Goal: Task Accomplishment & Management: Use online tool/utility

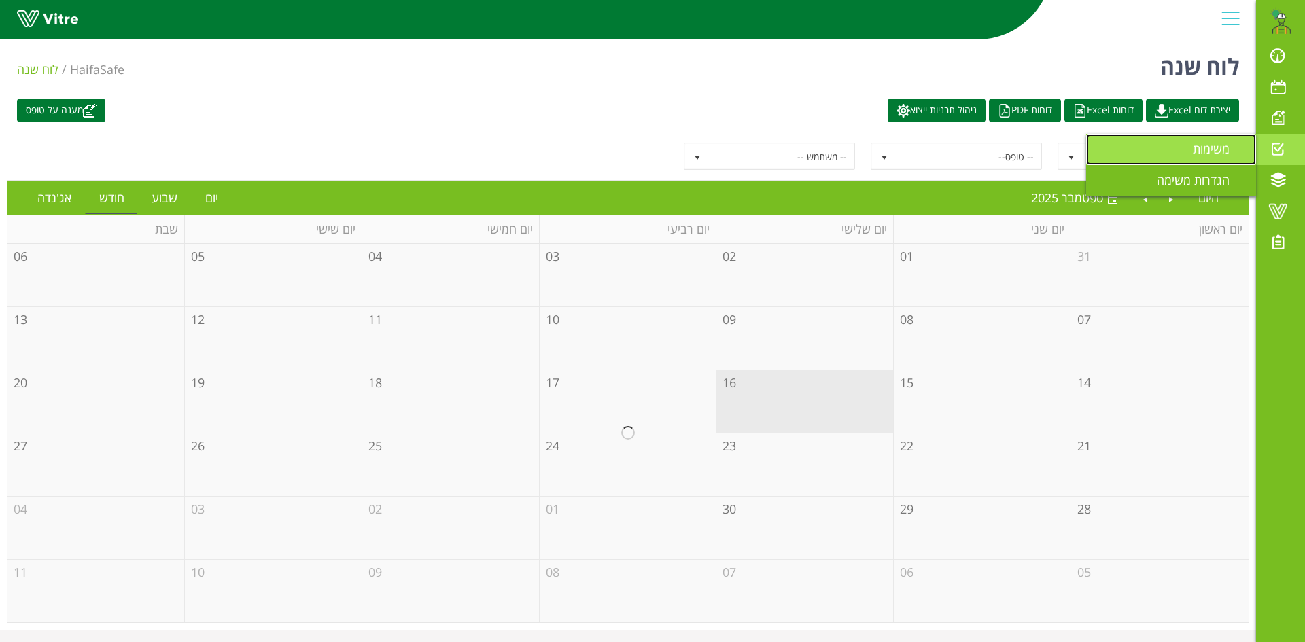
click at [1214, 152] on span "משימות" at bounding box center [1219, 149] width 53 height 16
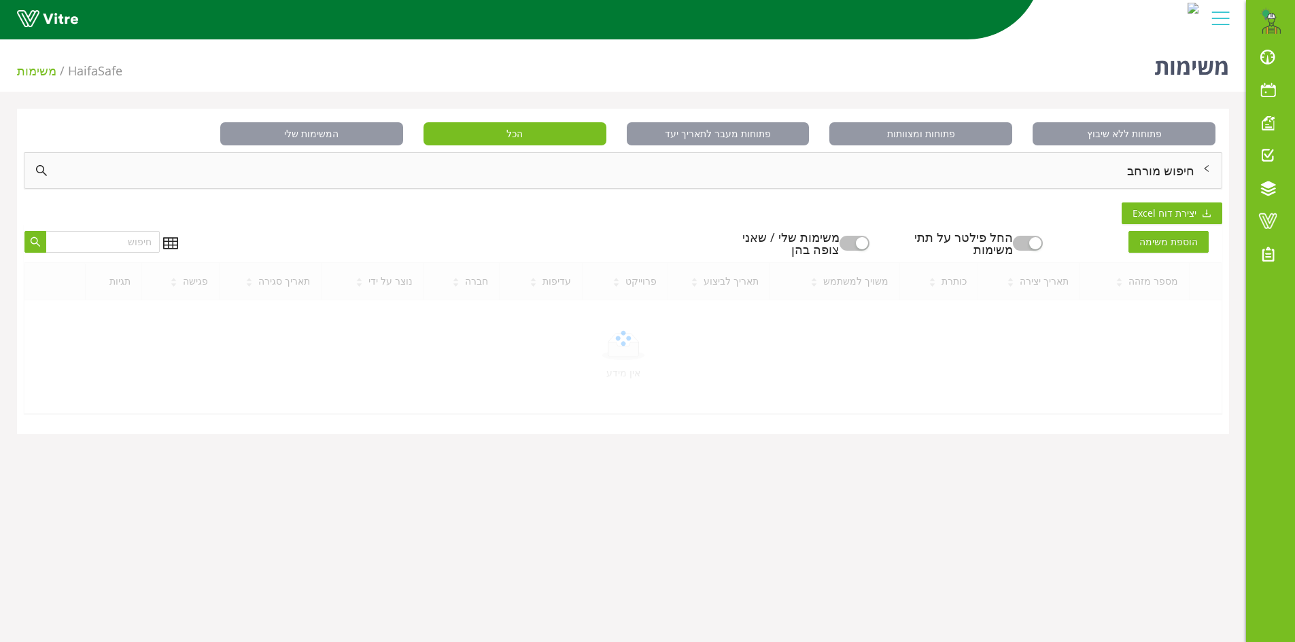
click at [1176, 171] on div "חיפוש מורחב" at bounding box center [622, 170] width 1197 height 35
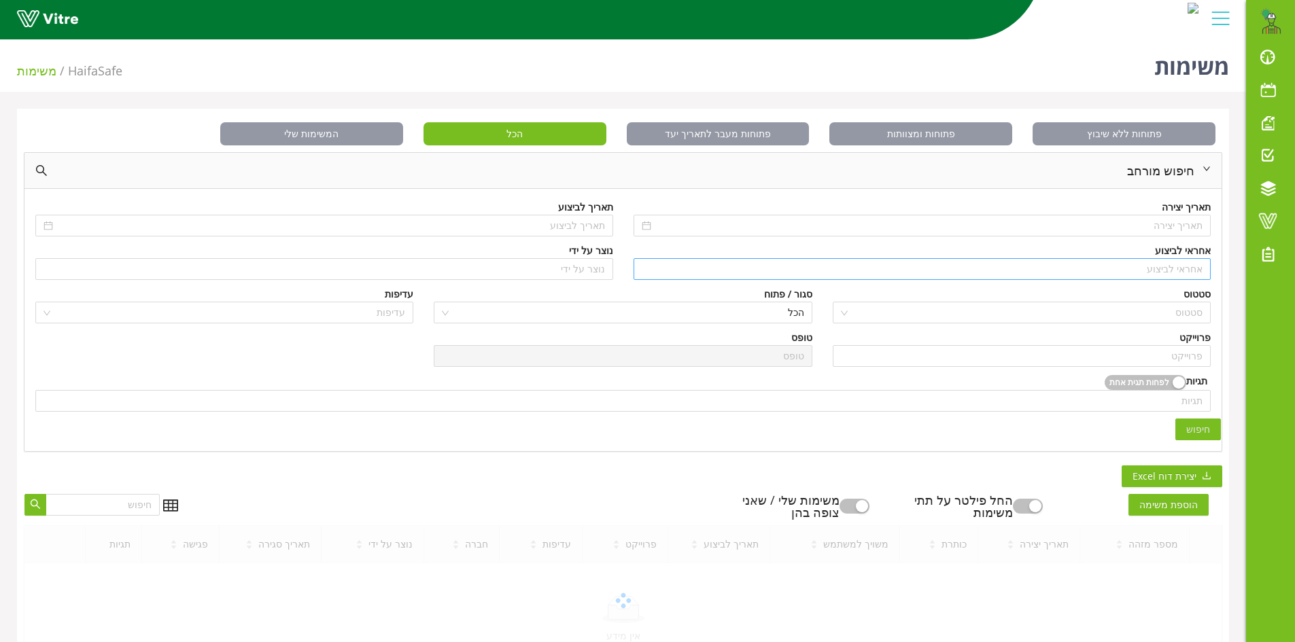
click at [1172, 267] on input "search" at bounding box center [922, 269] width 561 height 20
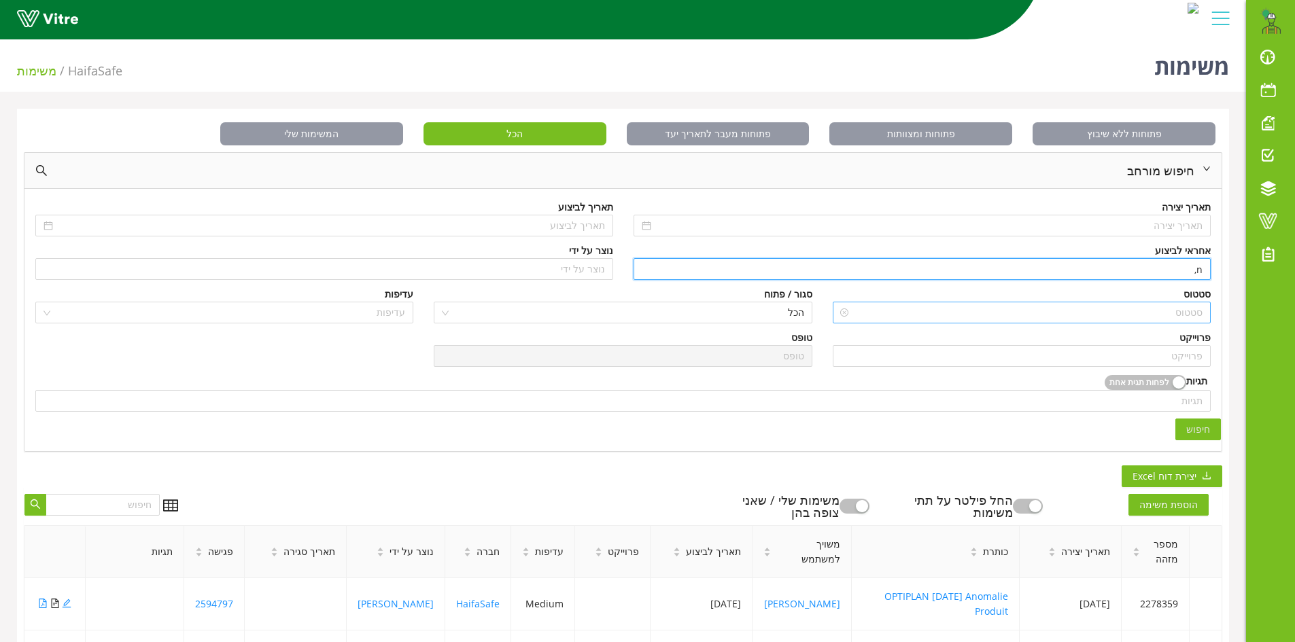
type input "n"
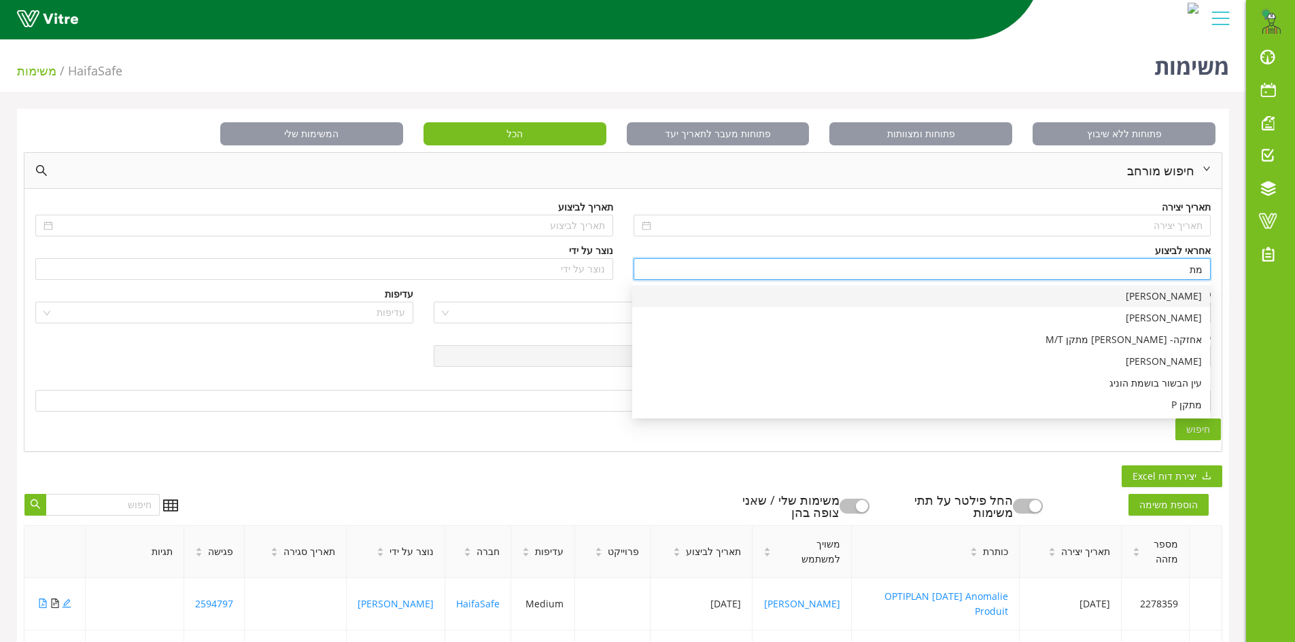
click at [1176, 296] on div "[PERSON_NAME]" at bounding box center [920, 296] width 561 height 15
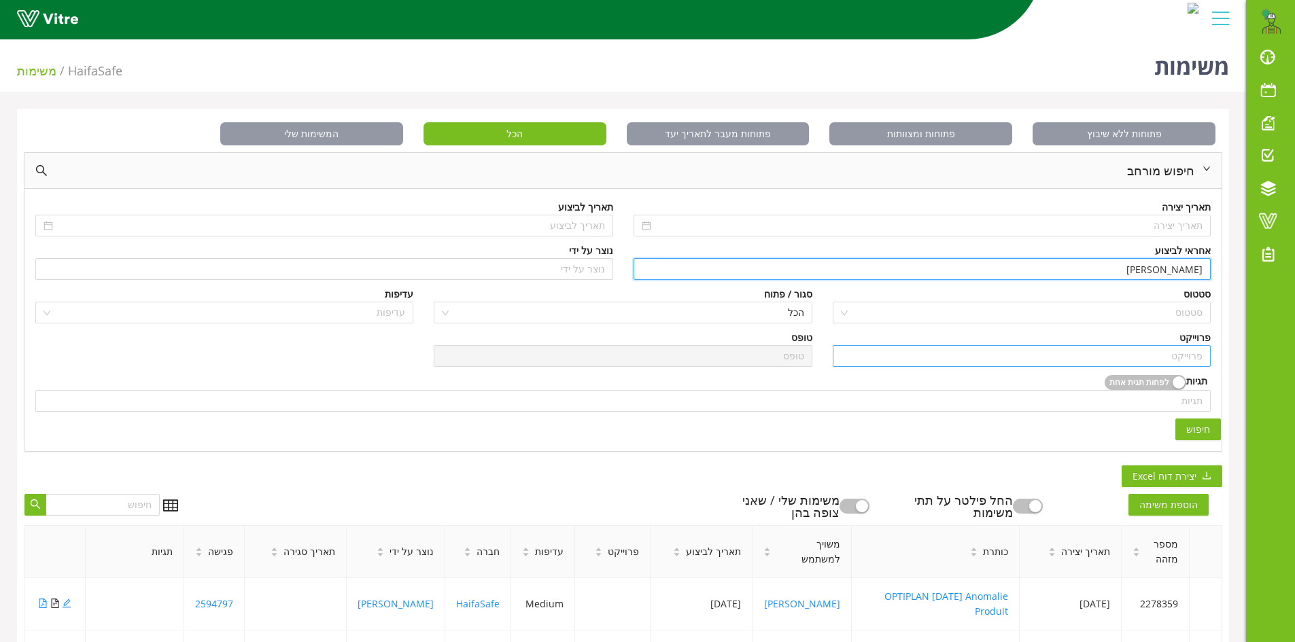
type input "[PERSON_NAME]"
click at [1183, 353] on input "search" at bounding box center [1022, 356] width 362 height 20
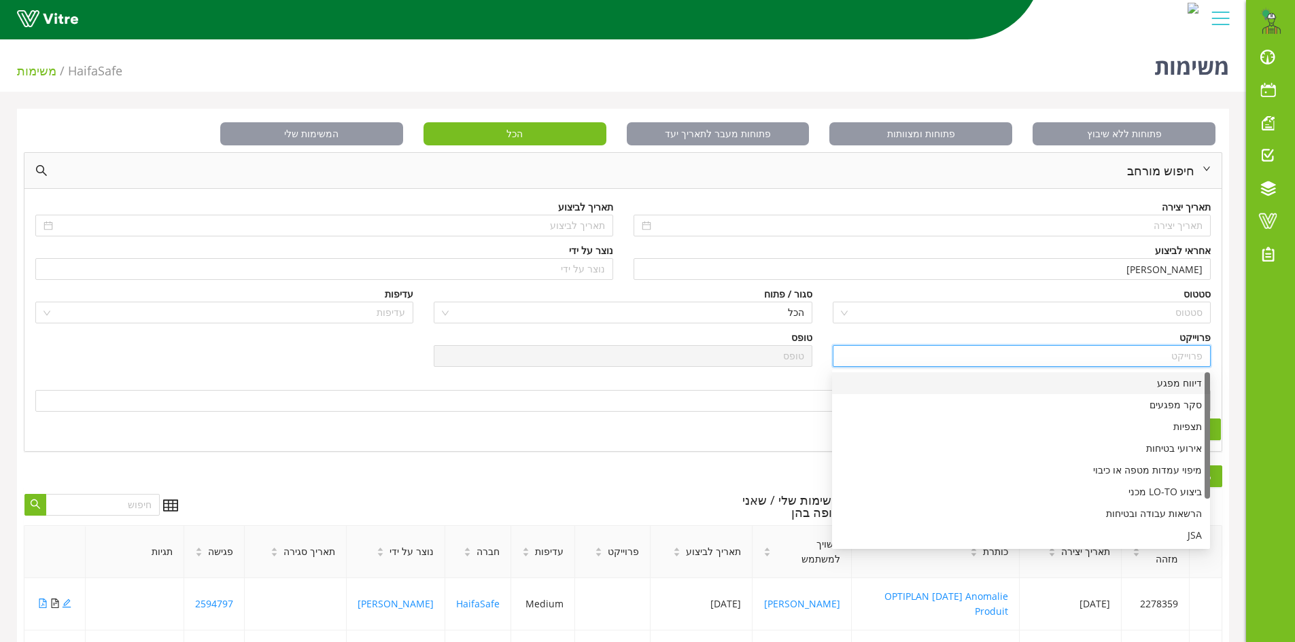
click at [1182, 381] on div "דיווח מפגע" at bounding box center [1021, 383] width 362 height 15
type input "דיווח מפגע"
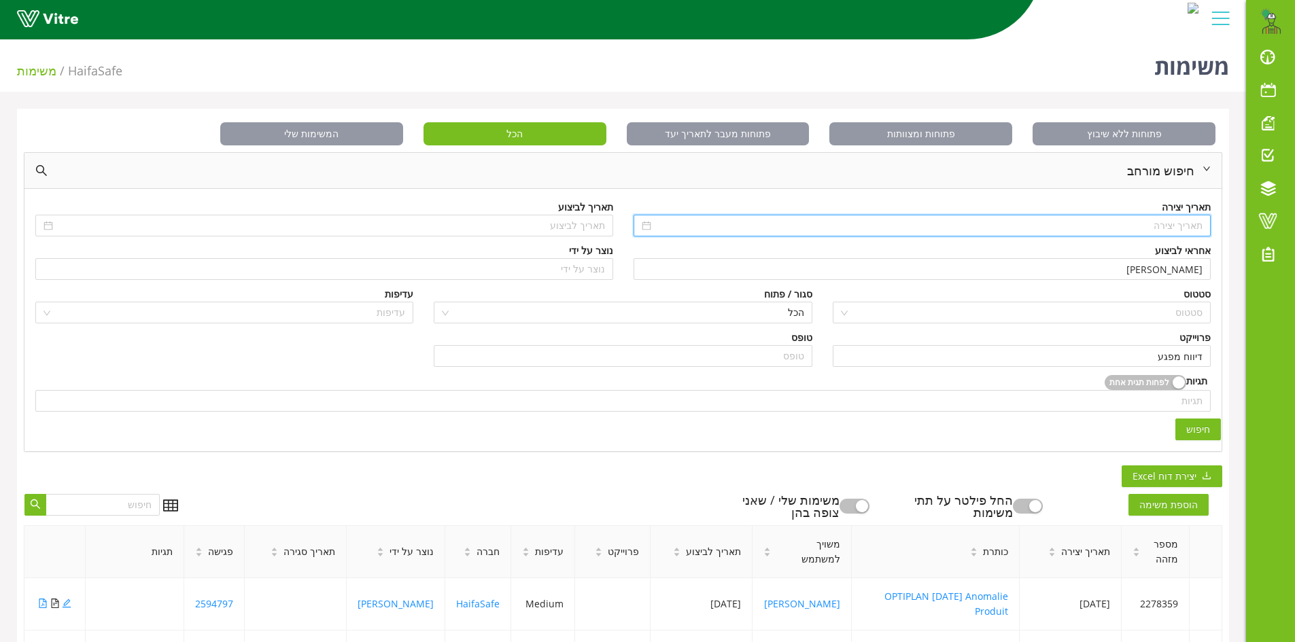
click at [1150, 225] on input at bounding box center [928, 225] width 549 height 15
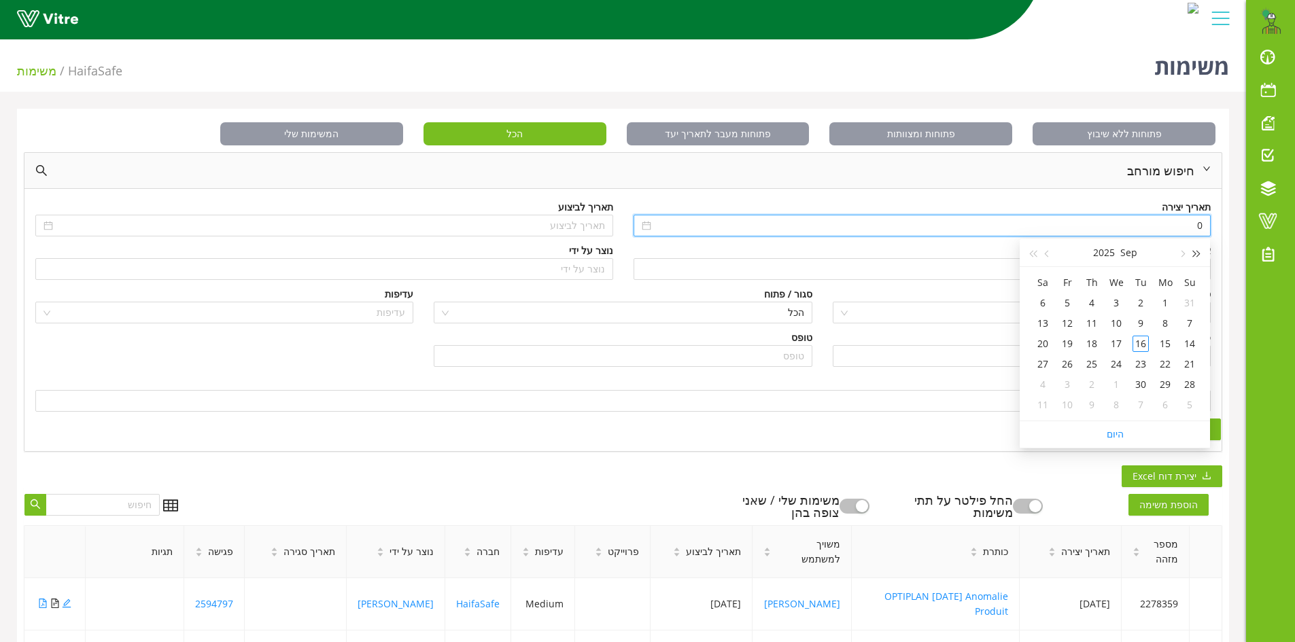
click at [1196, 253] on span "button" at bounding box center [1196, 254] width 7 height 7
click at [1036, 251] on span "button" at bounding box center [1032, 254] width 7 height 7
click at [1047, 252] on span "button" at bounding box center [1048, 254] width 7 height 7
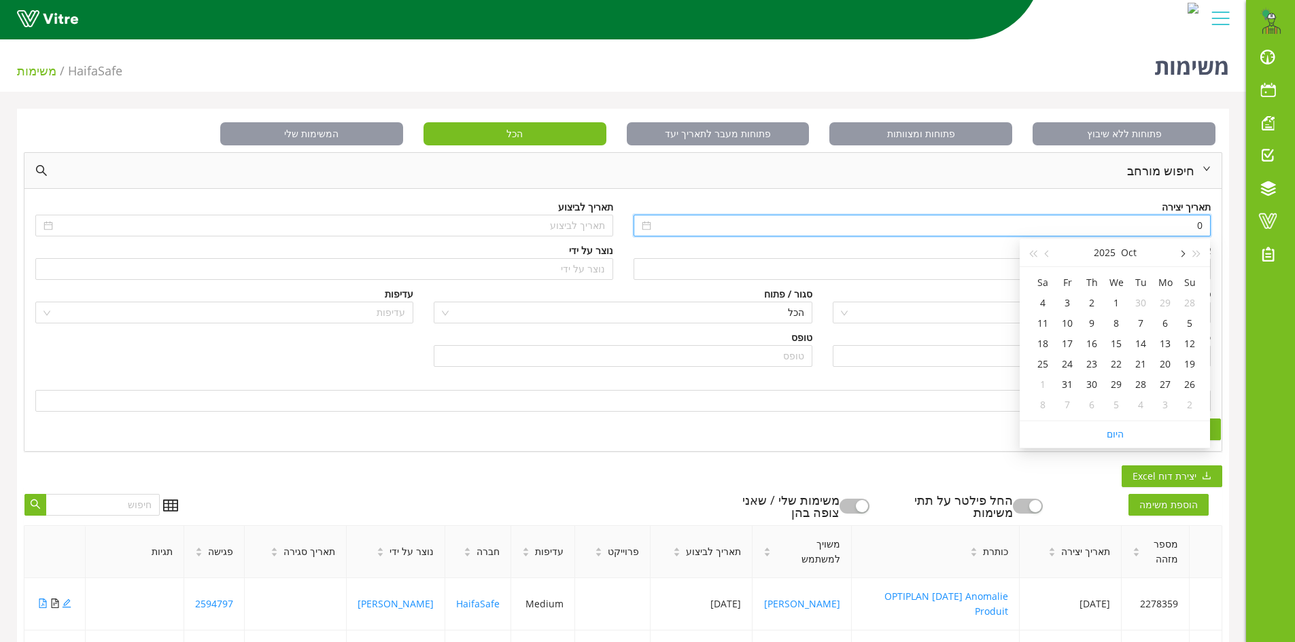
click at [1183, 252] on span "button" at bounding box center [1181, 254] width 7 height 7
click at [1068, 301] on div "1" at bounding box center [1067, 303] width 16 height 16
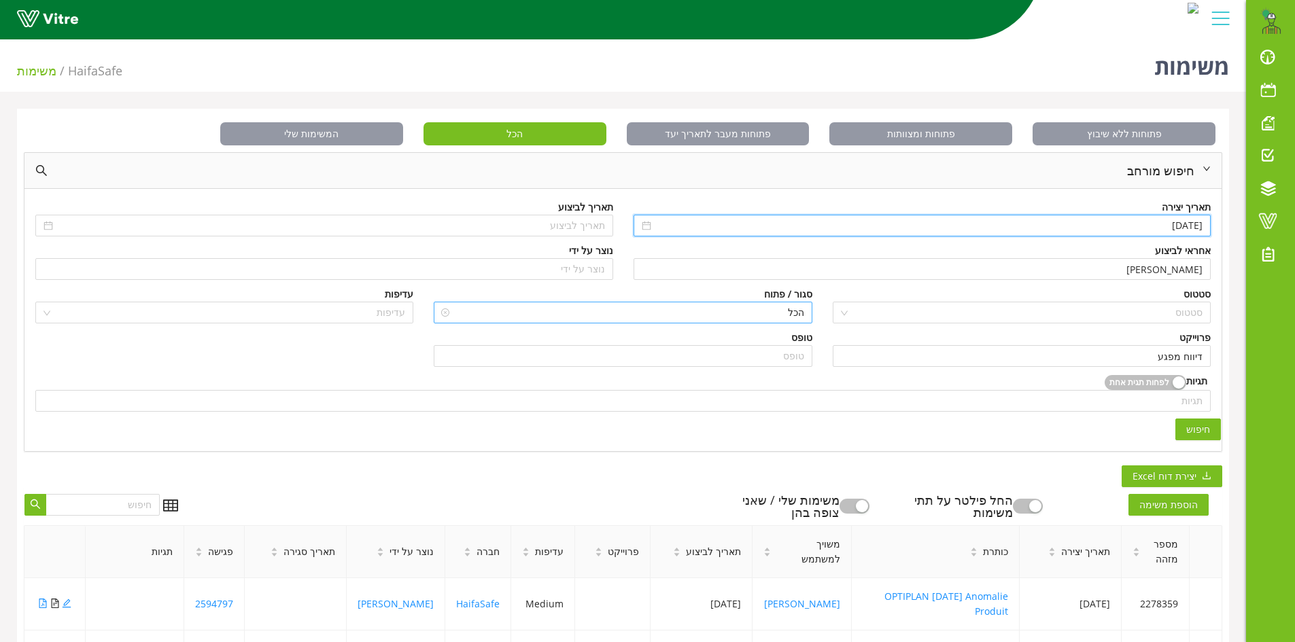
click at [749, 311] on span "הכל" at bounding box center [623, 312] width 362 height 20
type input "01/08/2025"
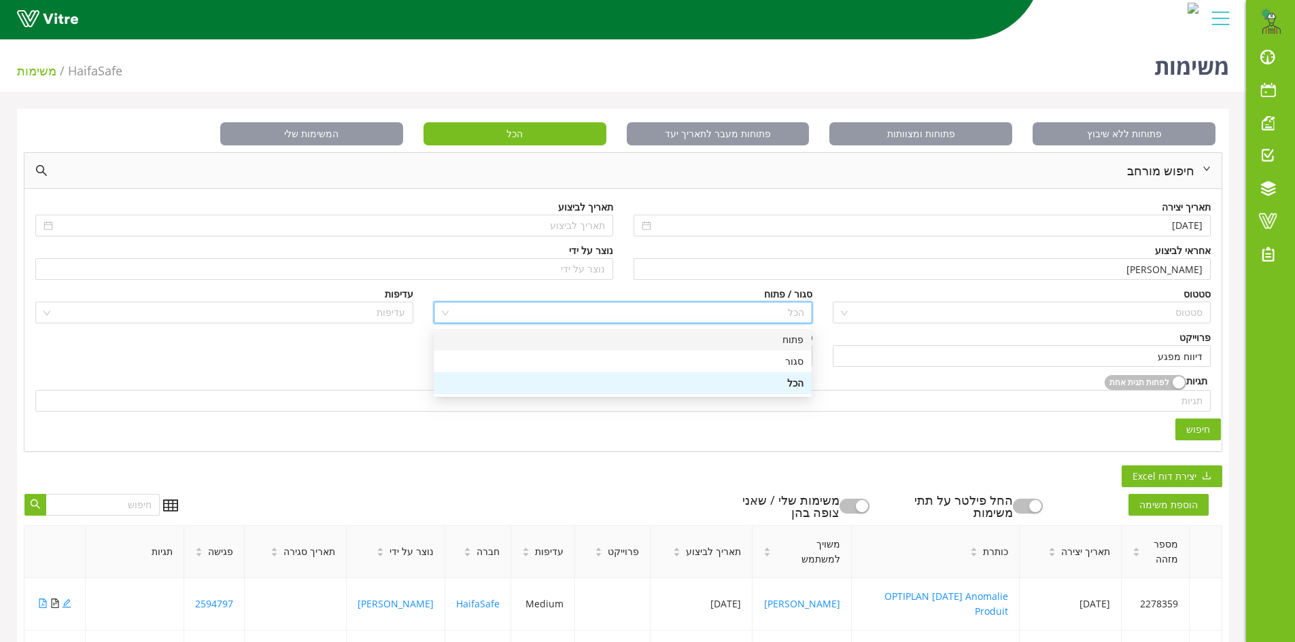
click at [800, 339] on div "פתוח" at bounding box center [623, 339] width 362 height 15
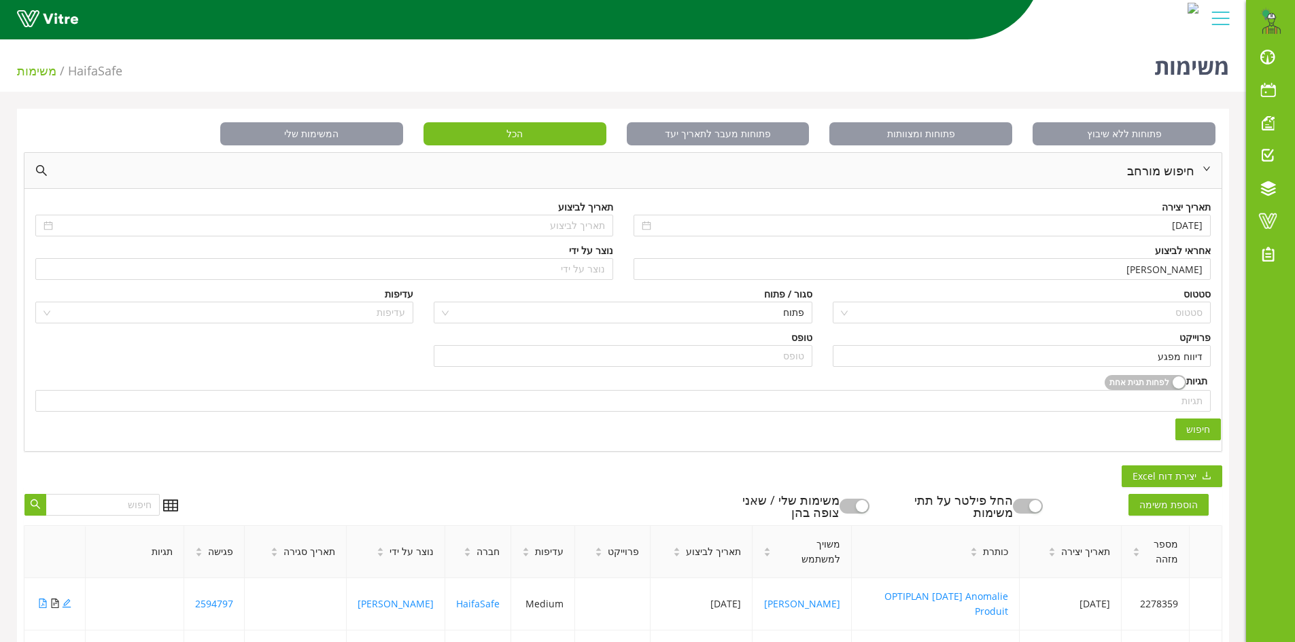
click at [1203, 428] on span "חיפוש" at bounding box center [1198, 429] width 24 height 15
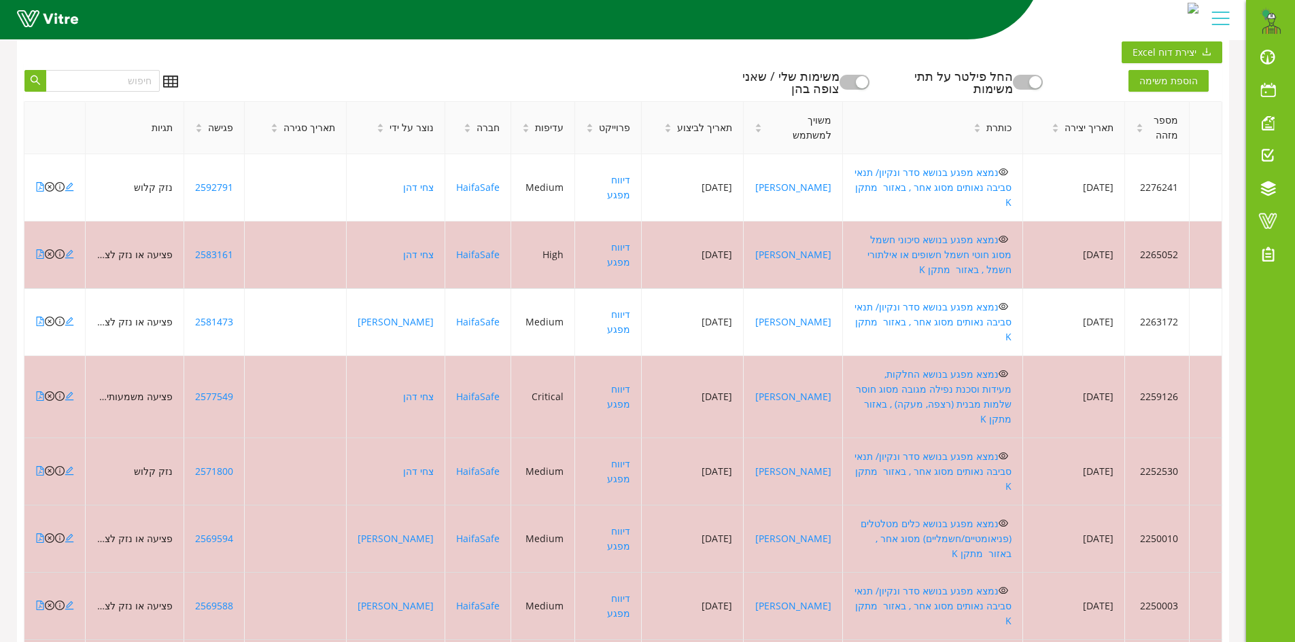
scroll to position [429, 0]
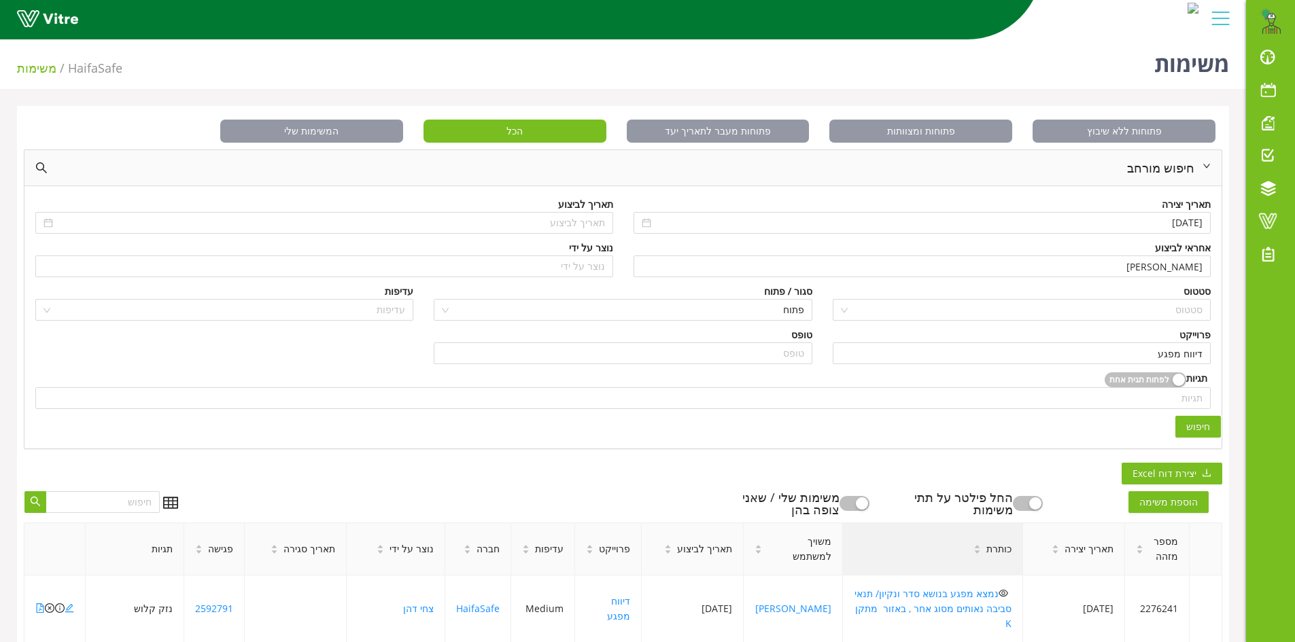
scroll to position [0, 0]
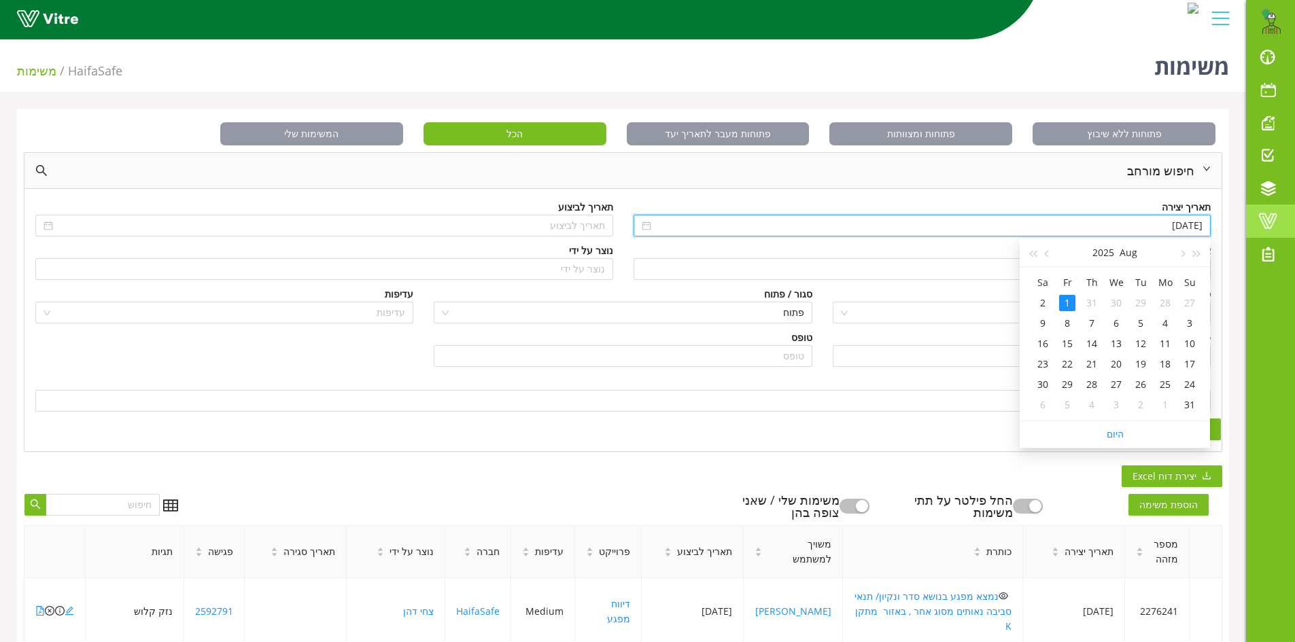
drag, startPoint x: 1130, startPoint y: 219, endPoint x: 1260, endPoint y: 217, distance: 129.8
click at [1260, 217] on div "Shimon.Amoyall@haifa-group.com התראות והודעות לוח בקרה לוח שנה מענה על טופס משי…" at bounding box center [647, 614] width 1295 height 1161
click at [1181, 474] on span "יצירת דוח Excel" at bounding box center [1164, 476] width 64 height 15
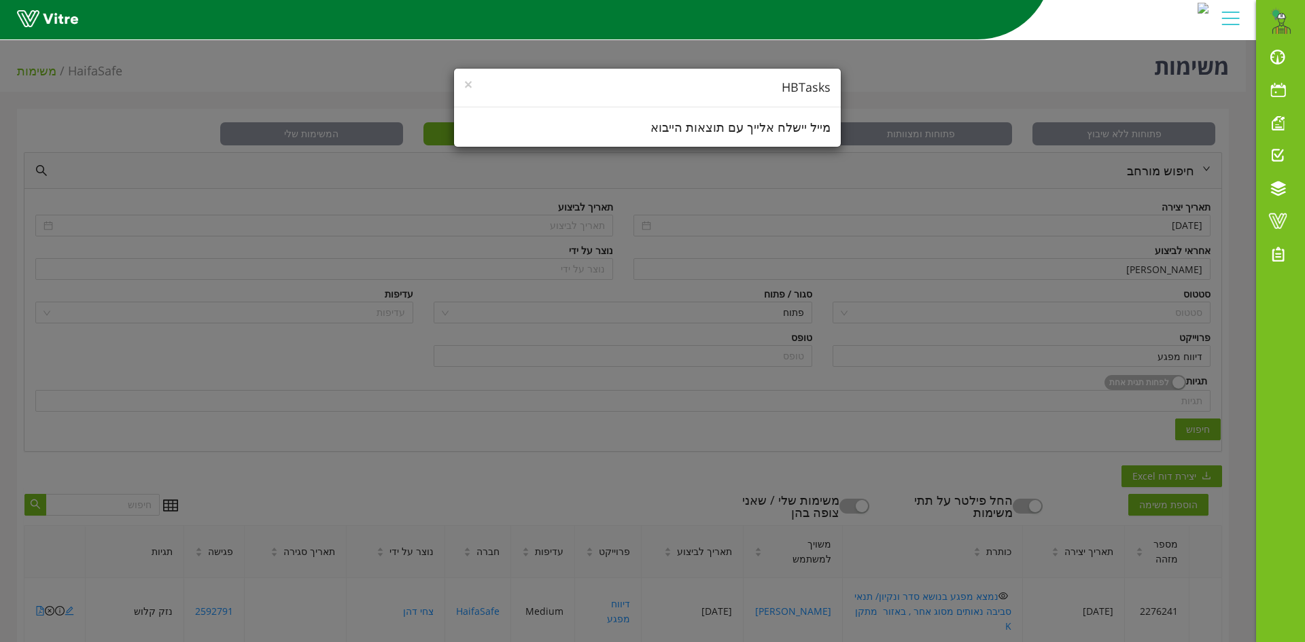
click at [773, 309] on div "× HBTasks מייל יישלח אלייך עם תוצאות הייבוא" at bounding box center [652, 321] width 1305 height 642
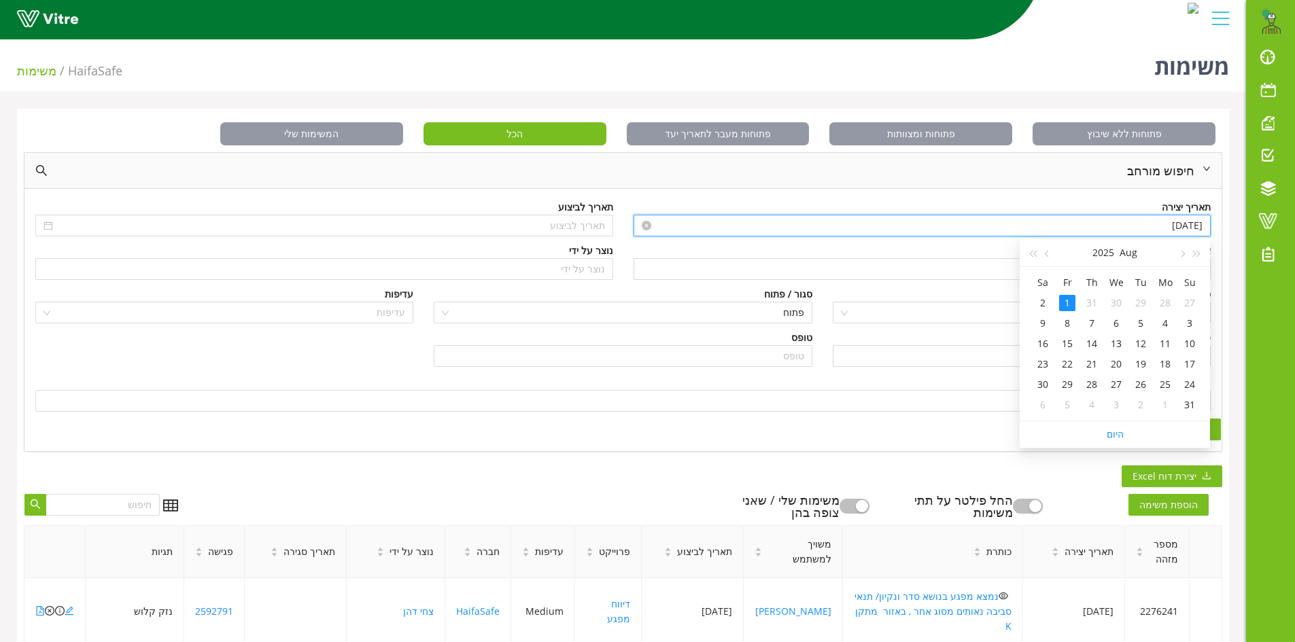
click at [1157, 222] on input "01/08/2025" at bounding box center [928, 225] width 549 height 15
type input "0"
drag, startPoint x: 1189, startPoint y: 230, endPoint x: 1204, endPoint y: 225, distance: 15.7
click at [1205, 226] on div "0" at bounding box center [922, 226] width 578 height 22
type input "02/08/2025"
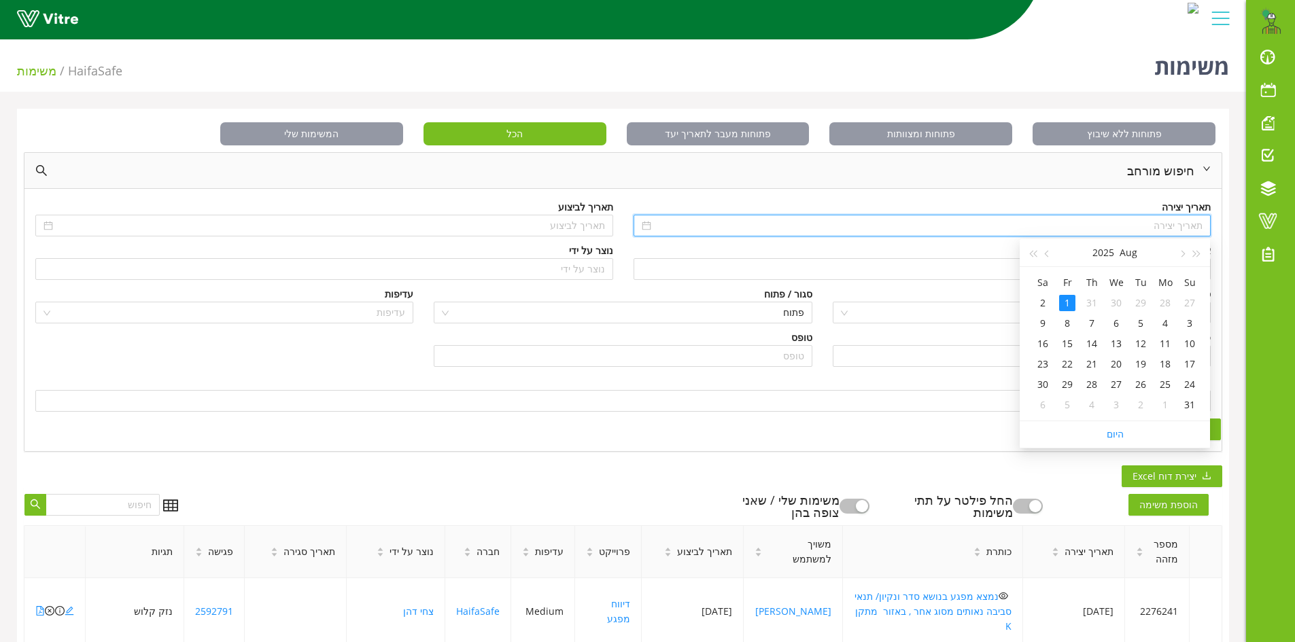
type input "01/08/2025"
click at [926, 340] on div "פרוייקט" at bounding box center [1022, 337] width 378 height 15
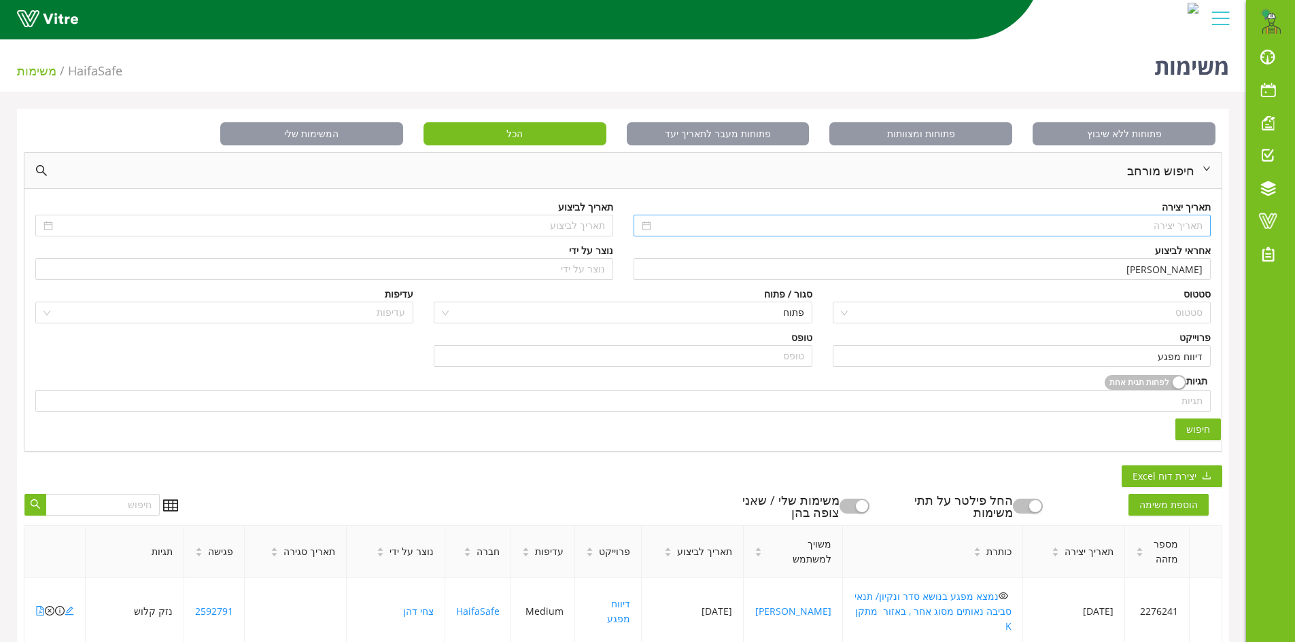
click at [1187, 427] on button "חיפוש" at bounding box center [1198, 430] width 46 height 22
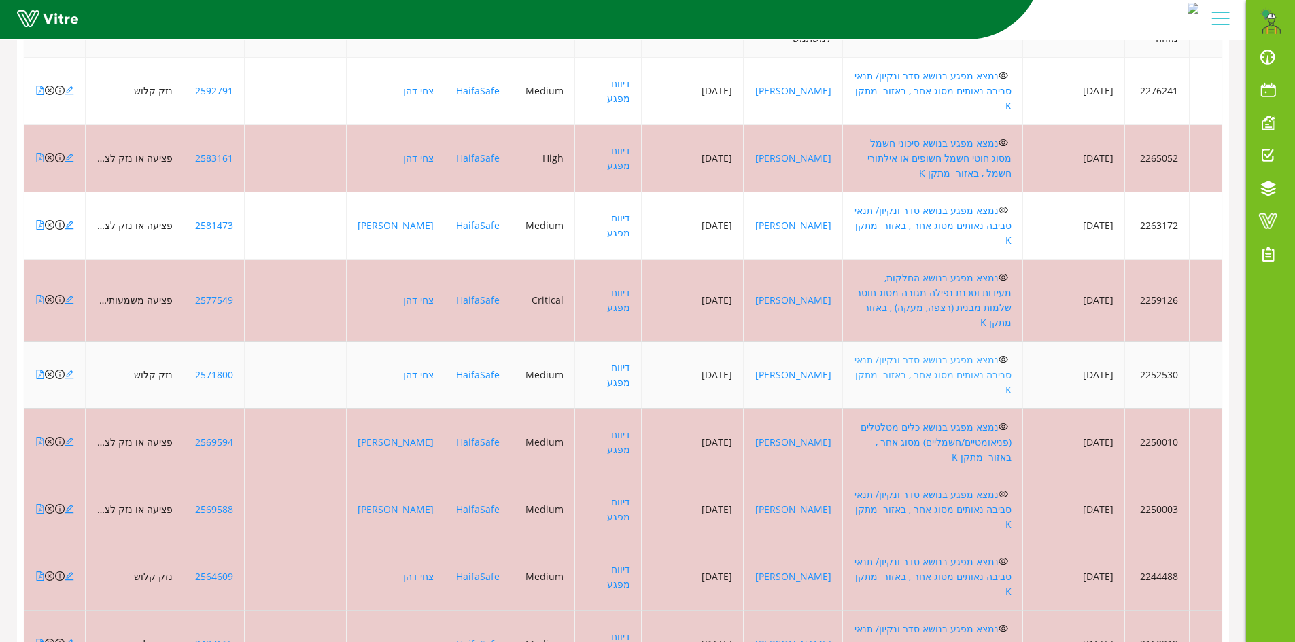
scroll to position [534, 0]
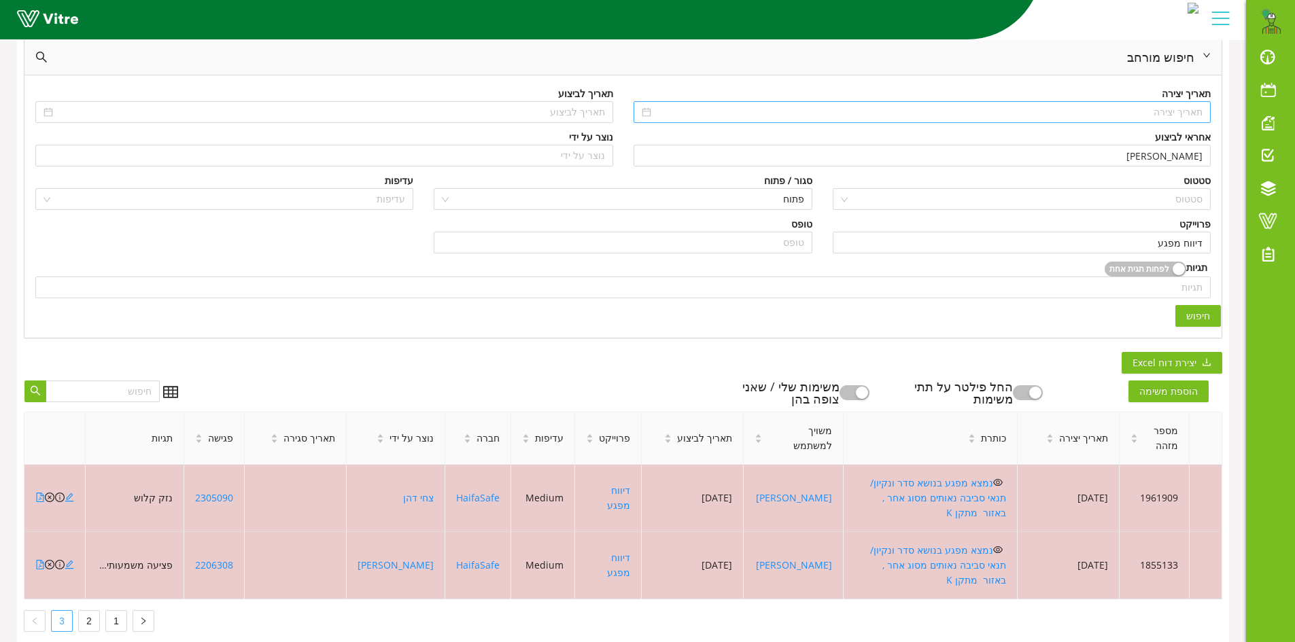
scroll to position [115, 0]
click at [115, 610] on link "1" at bounding box center [116, 620] width 20 height 20
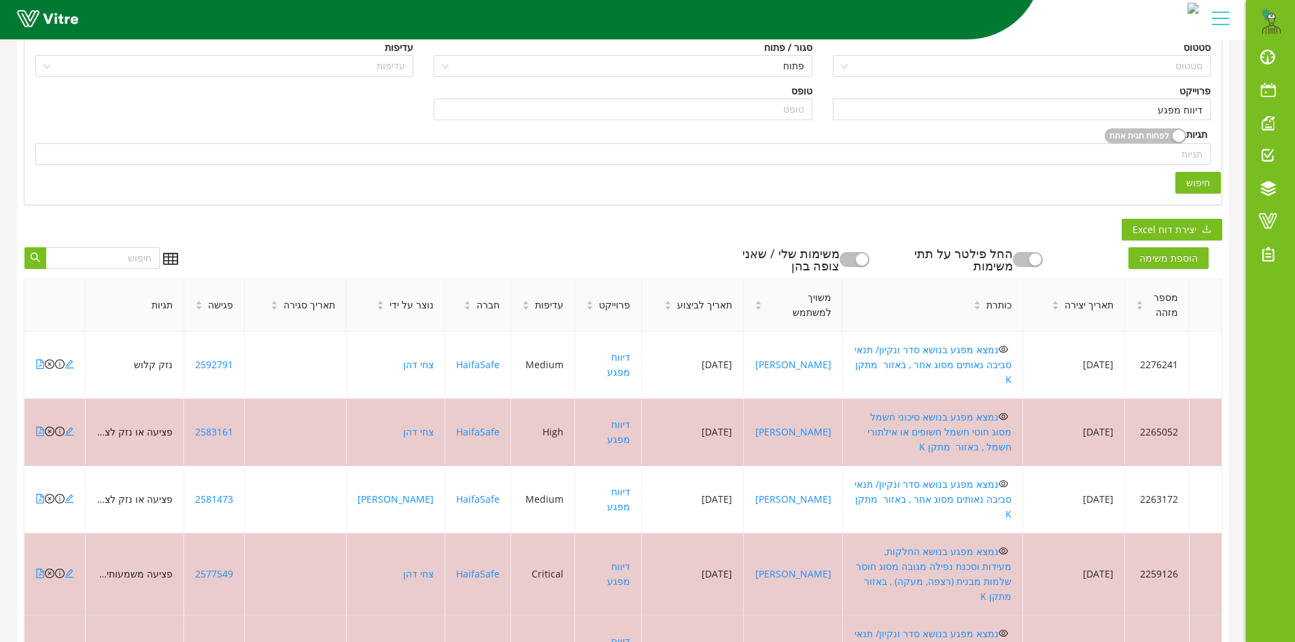
scroll to position [194, 0]
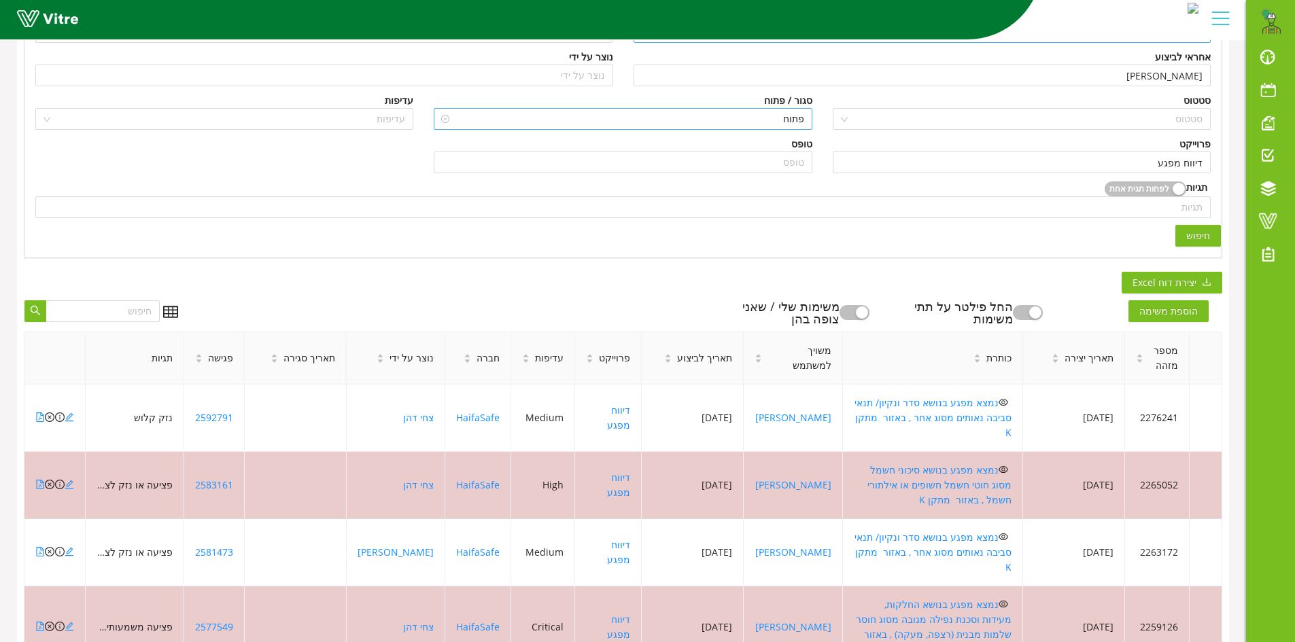
click at [728, 116] on span "פתוח" at bounding box center [623, 119] width 362 height 20
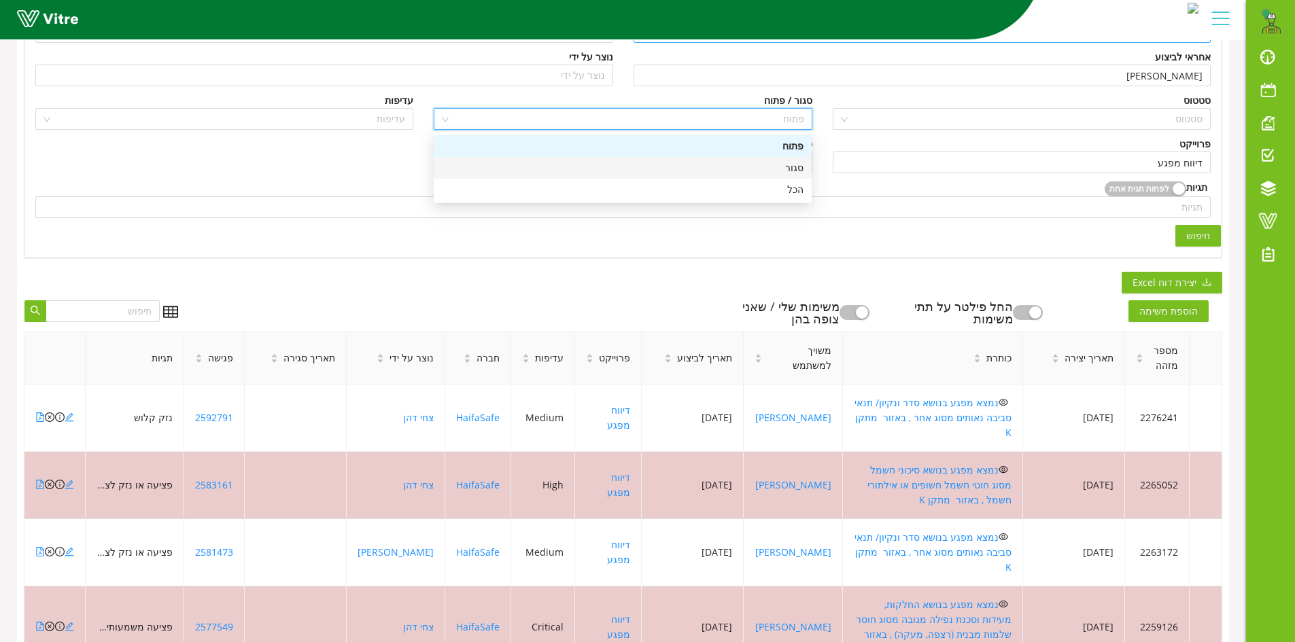
click at [773, 169] on div "סגור" at bounding box center [623, 167] width 362 height 15
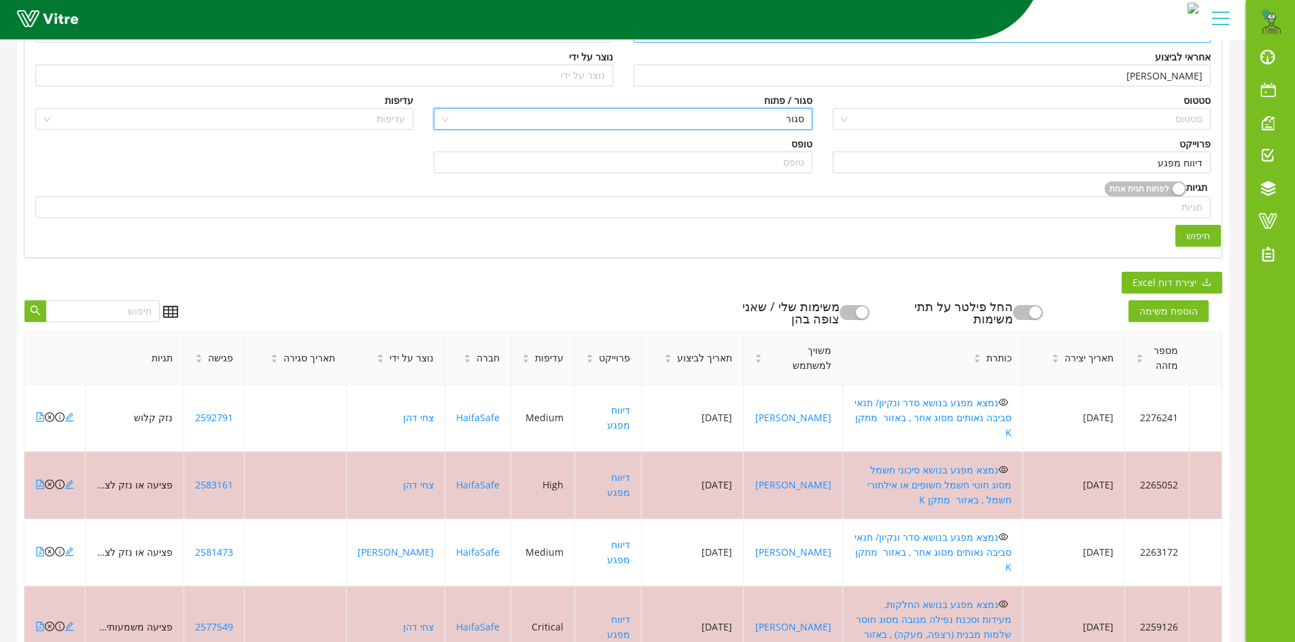
click at [1193, 235] on span "חיפוש" at bounding box center [1198, 235] width 24 height 15
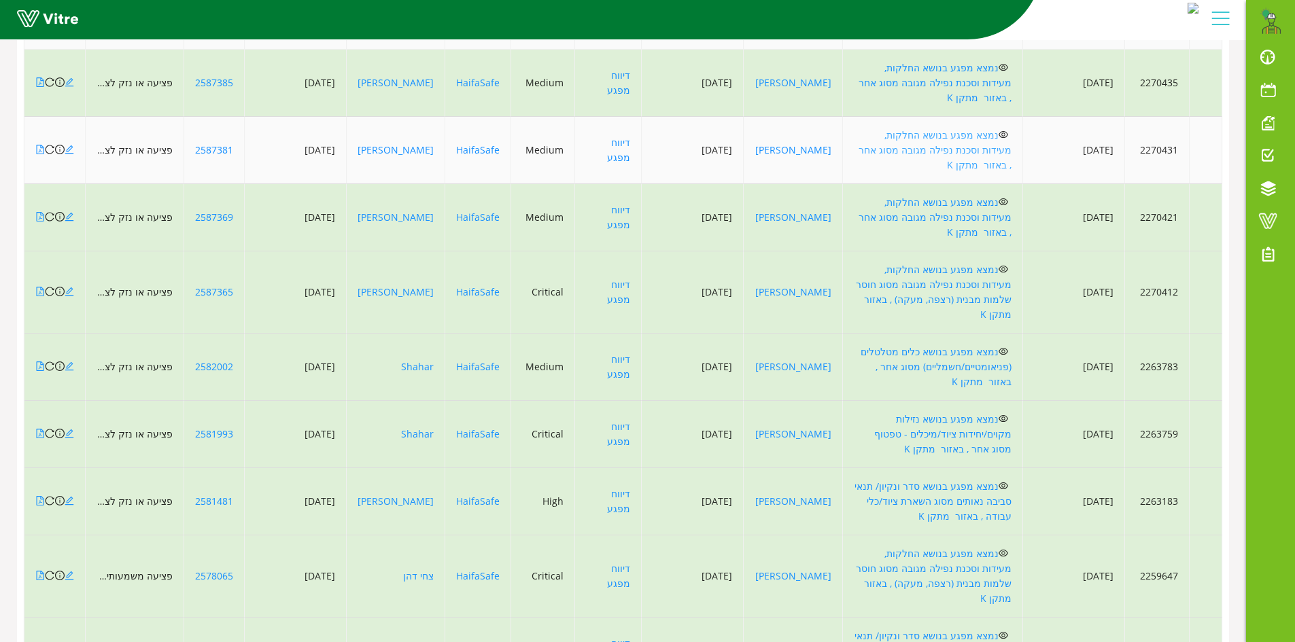
scroll to position [534, 0]
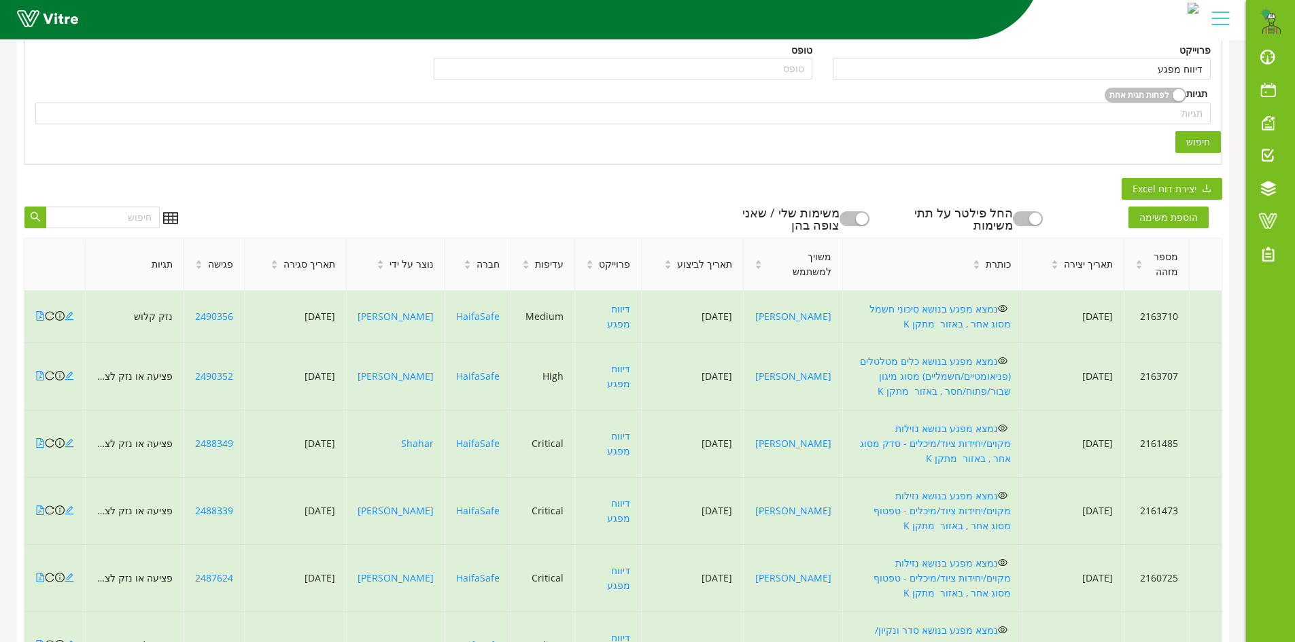
scroll to position [126, 0]
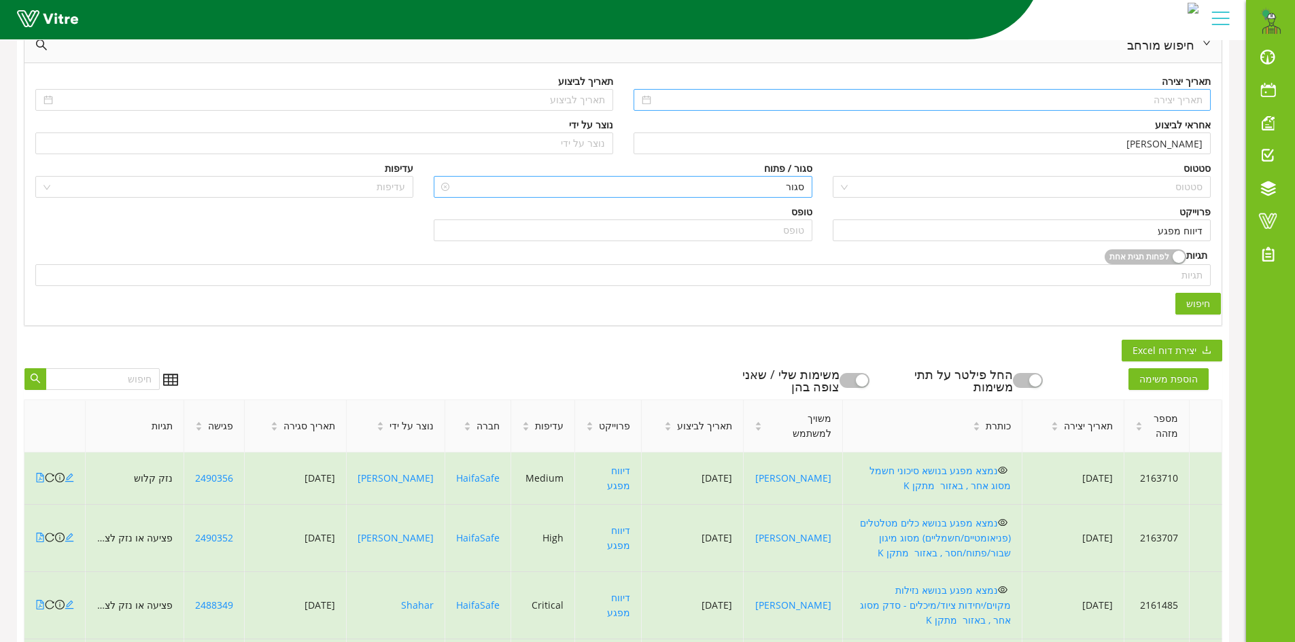
click at [778, 183] on span "סגור" at bounding box center [623, 187] width 362 height 20
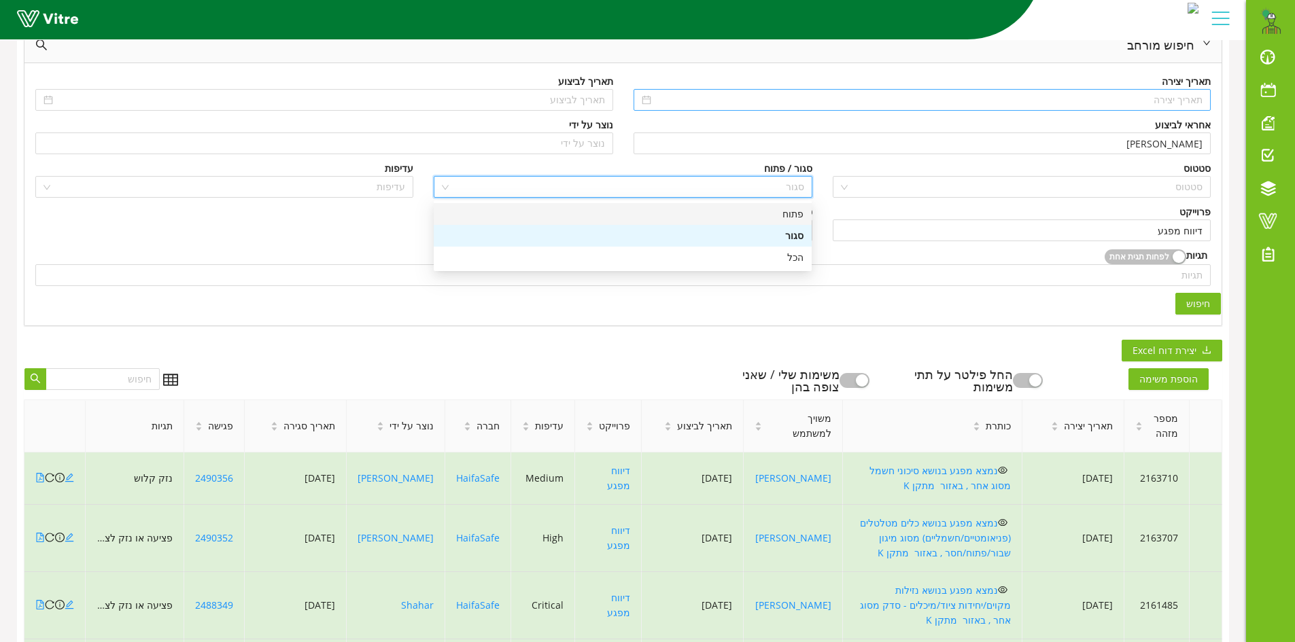
click at [787, 214] on div "פתוח" at bounding box center [623, 214] width 362 height 15
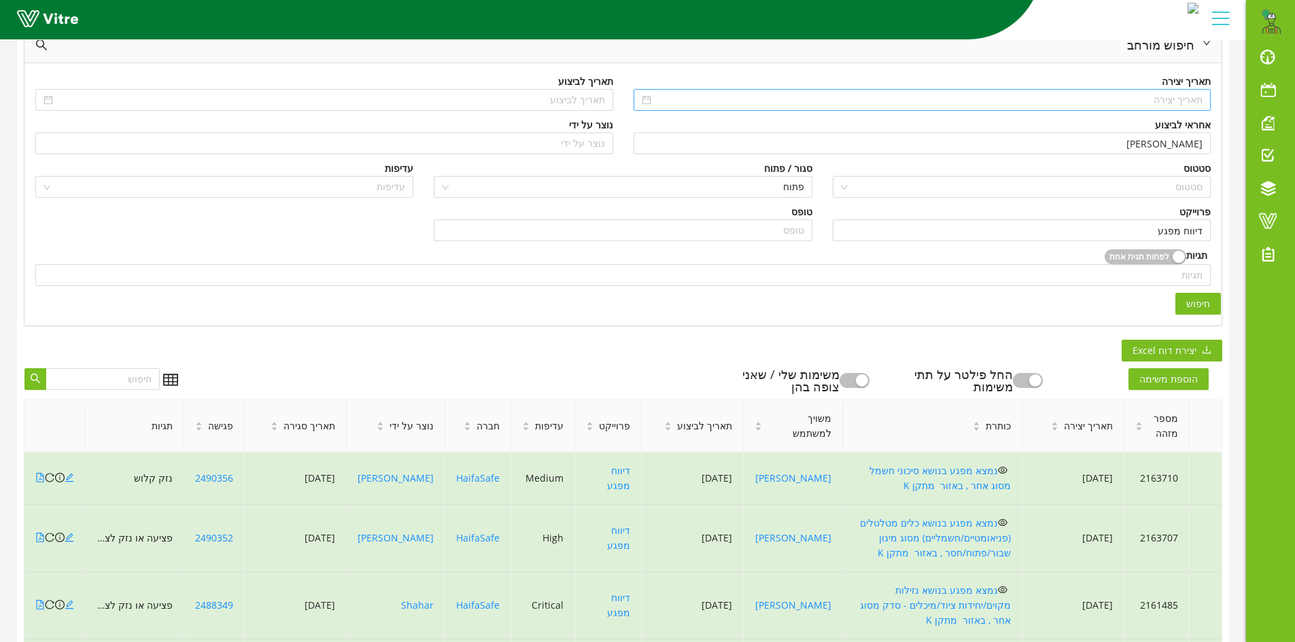
click at [1193, 302] on span "חיפוש" at bounding box center [1198, 303] width 24 height 15
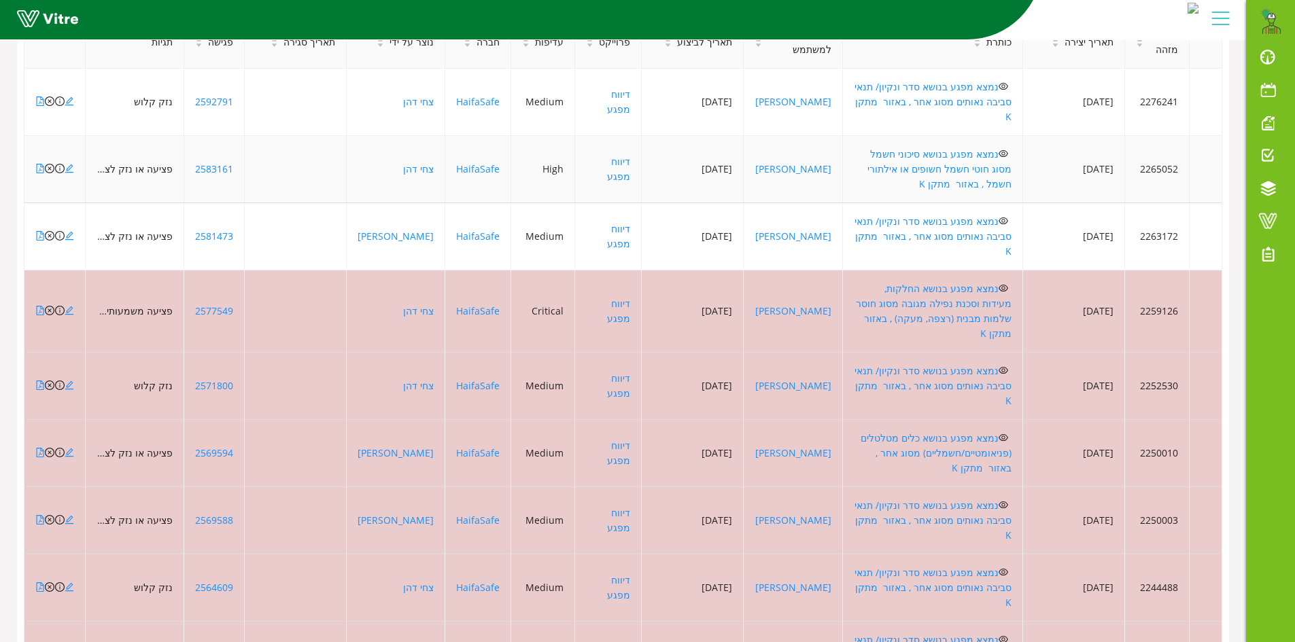
scroll to position [534, 0]
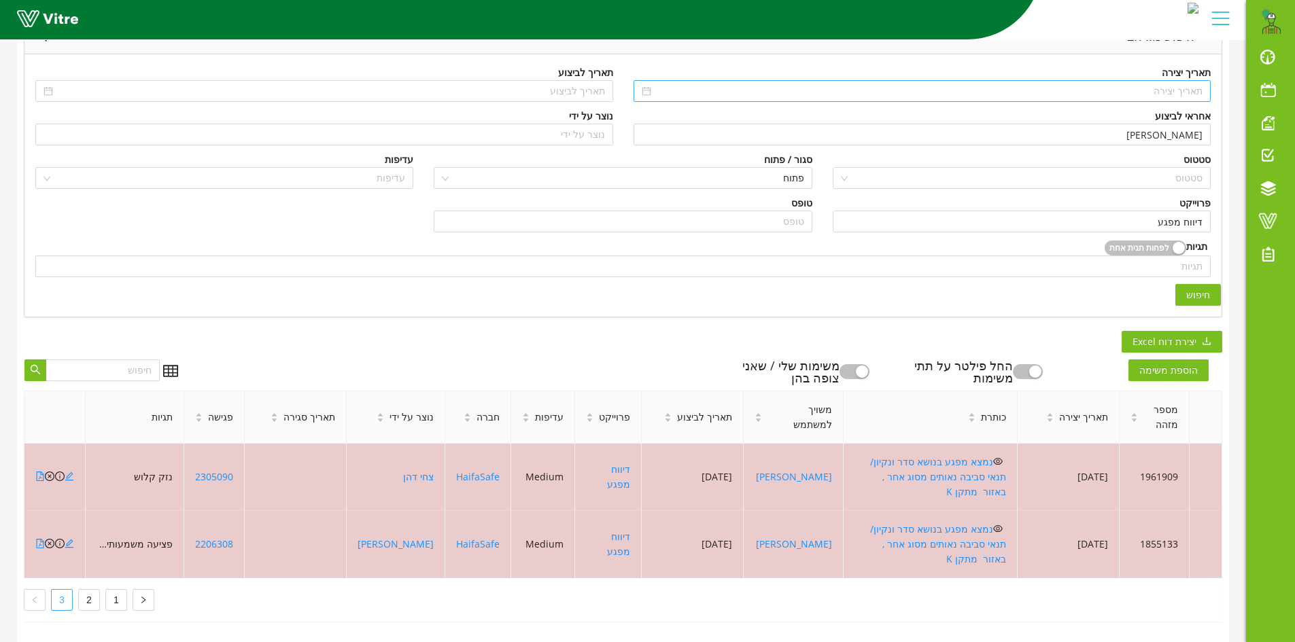
scroll to position [115, 0]
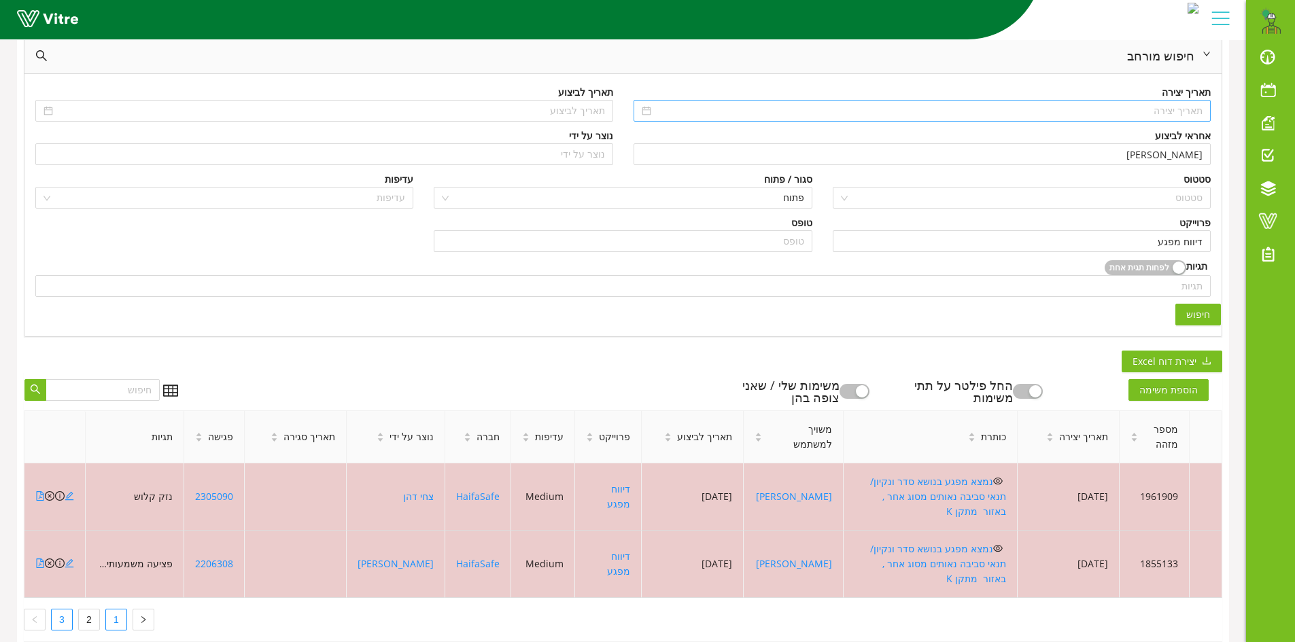
click at [117, 610] on link "1" at bounding box center [116, 620] width 20 height 20
